Goal: Transaction & Acquisition: Purchase product/service

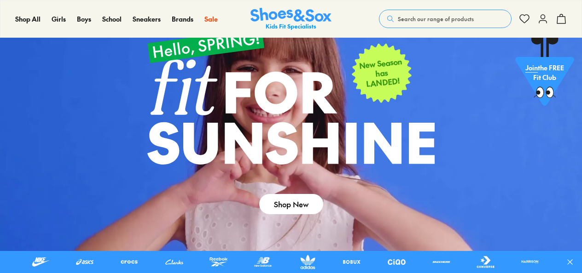
scroll to position [36, 0]
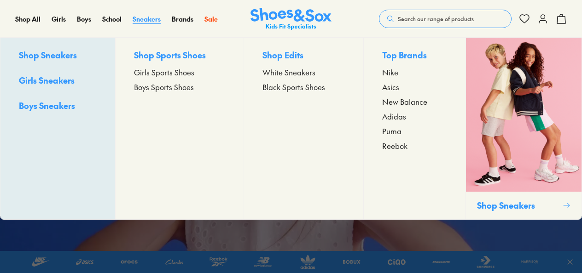
click at [152, 18] on span "Sneakers" at bounding box center [147, 18] width 28 height 9
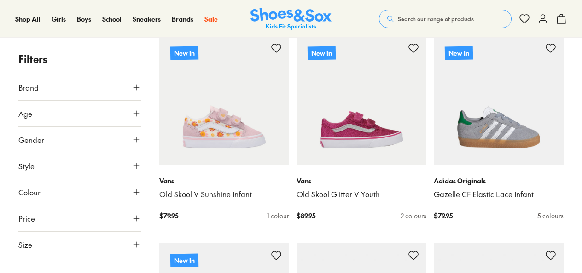
scroll to position [181, 0]
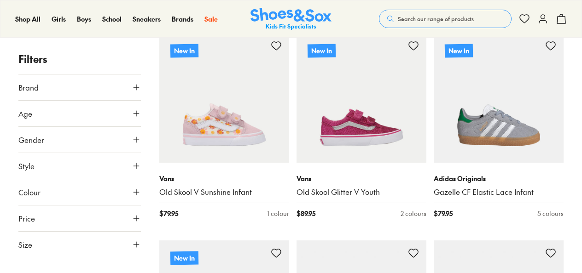
click at [139, 160] on button "Style" at bounding box center [79, 166] width 122 height 26
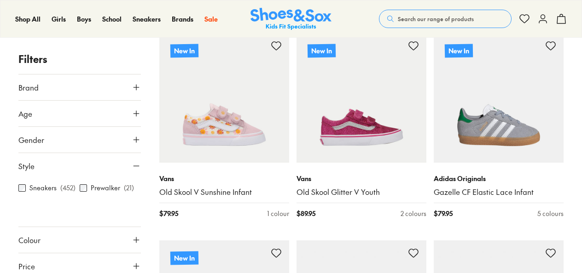
scroll to position [0, 0]
click at [30, 186] on label "Sneakers" at bounding box center [42, 189] width 27 height 10
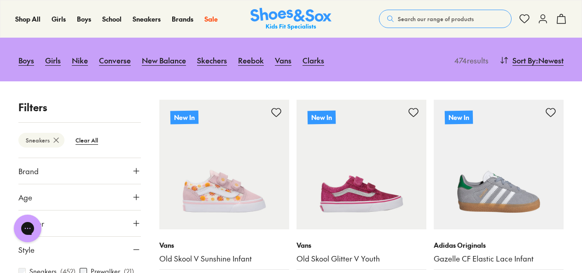
scroll to position [132, 0]
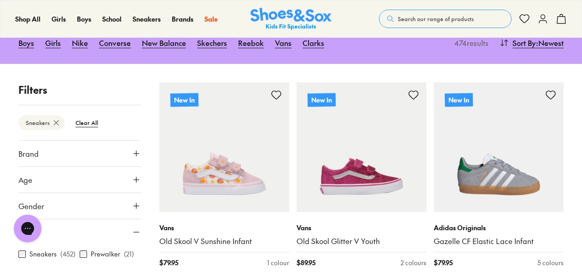
click at [73, 180] on button "Age" at bounding box center [79, 180] width 122 height 26
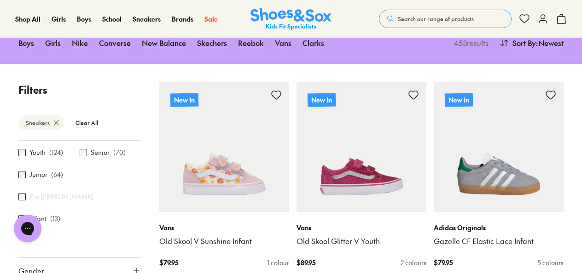
scroll to position [71, 0]
click at [39, 178] on label "Junior" at bounding box center [38, 175] width 18 height 10
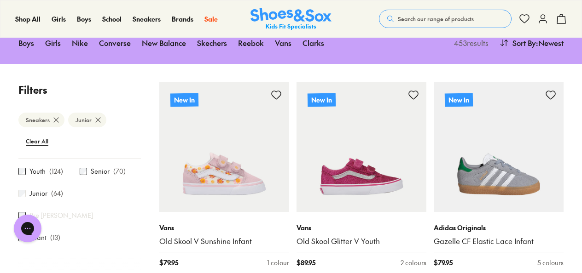
scroll to position [149, 0]
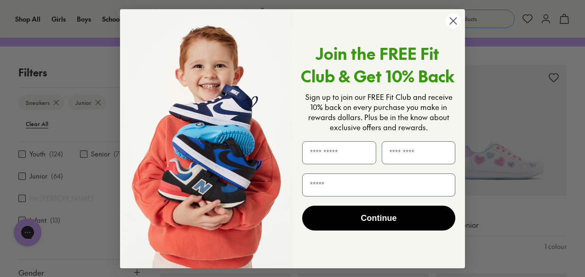
click at [449, 27] on circle "Close dialog" at bounding box center [453, 20] width 15 height 15
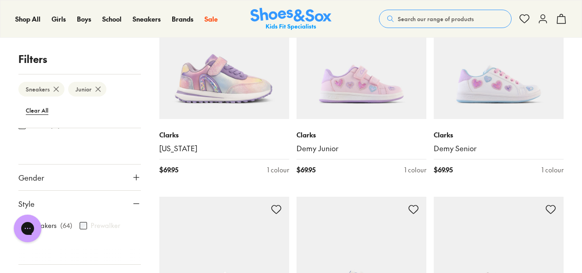
scroll to position [116, 0]
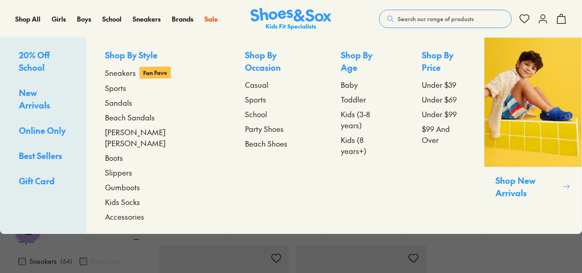
scroll to position [1993, 0]
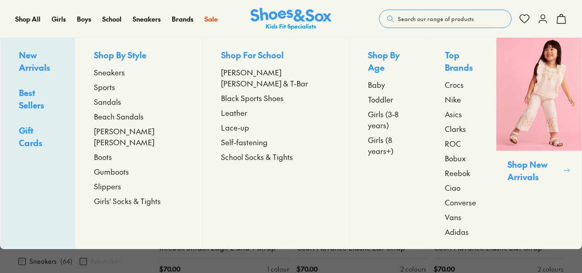
click at [124, 70] on span "Sneakers" at bounding box center [109, 72] width 31 height 11
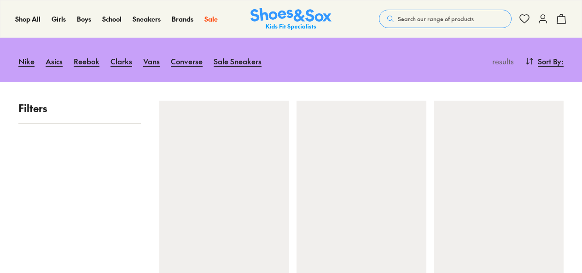
scroll to position [104, 0]
click at [57, 64] on link "Asics" at bounding box center [54, 61] width 17 height 20
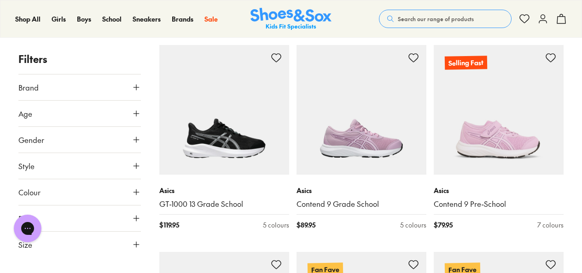
scroll to position [1387, 0]
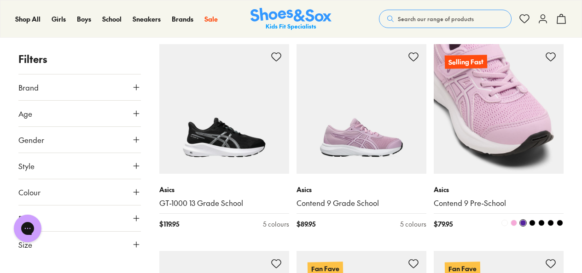
click at [496, 136] on img at bounding box center [498, 109] width 130 height 130
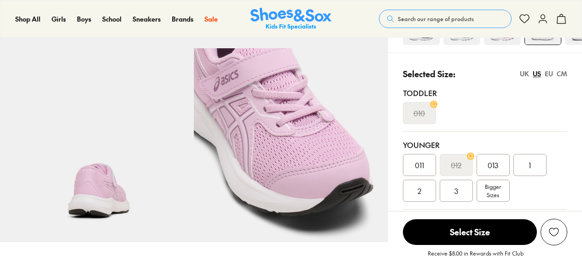
scroll to position [219, 0]
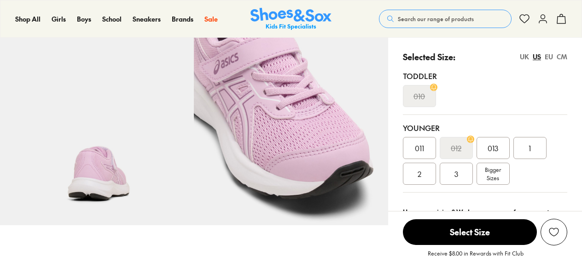
select select "*"
click at [524, 146] on div "1" at bounding box center [529, 148] width 33 height 22
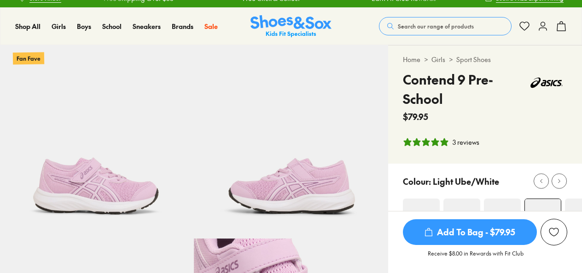
scroll to position [11, 0]
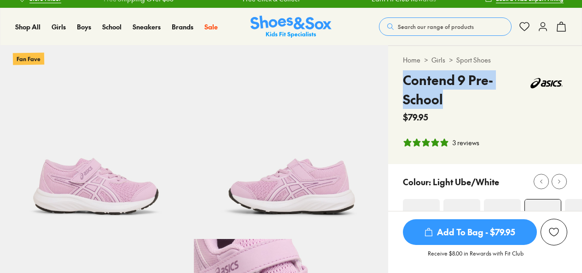
drag, startPoint x: 401, startPoint y: 82, endPoint x: 451, endPoint y: 99, distance: 53.1
click at [451, 99] on div "Home > Girls > Sport Shoes Contend 9 Pre-School $79.95 3 reviews" at bounding box center [485, 105] width 194 height 118
copy h4 "Contend 9 Pre-School"
